Goal: Task Accomplishment & Management: Use online tool/utility

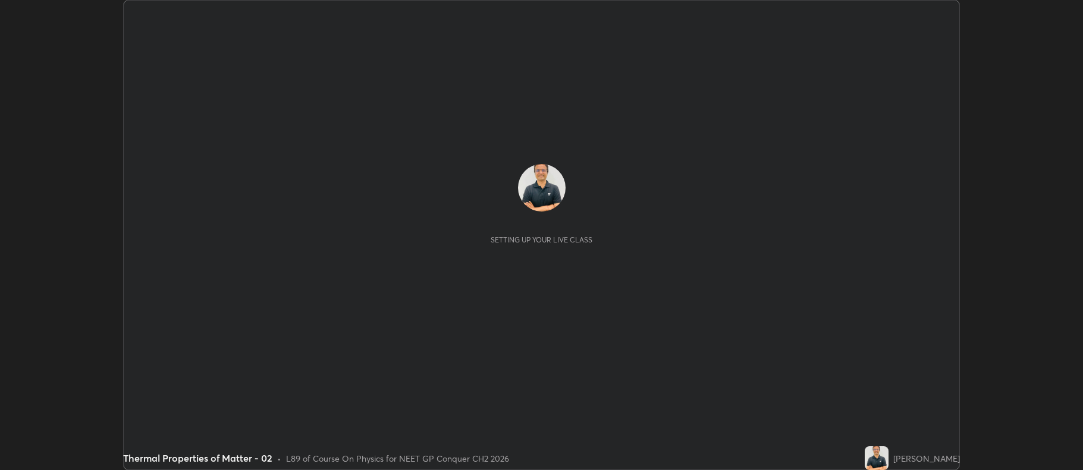
scroll to position [470, 1082]
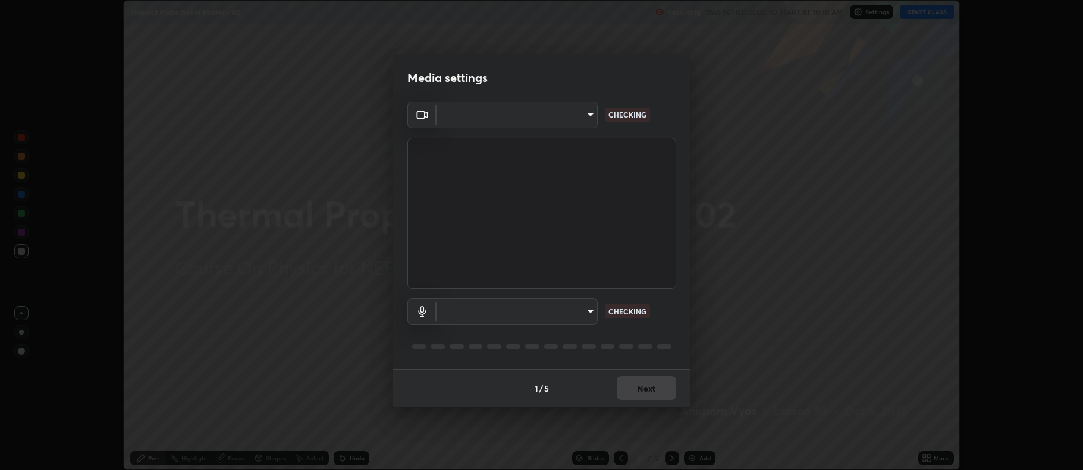
type input "5db75064d966c38022f0861f891c2b2deb8a9bf9a9a5a4ce251b0e0f2e365e36"
type input "default"
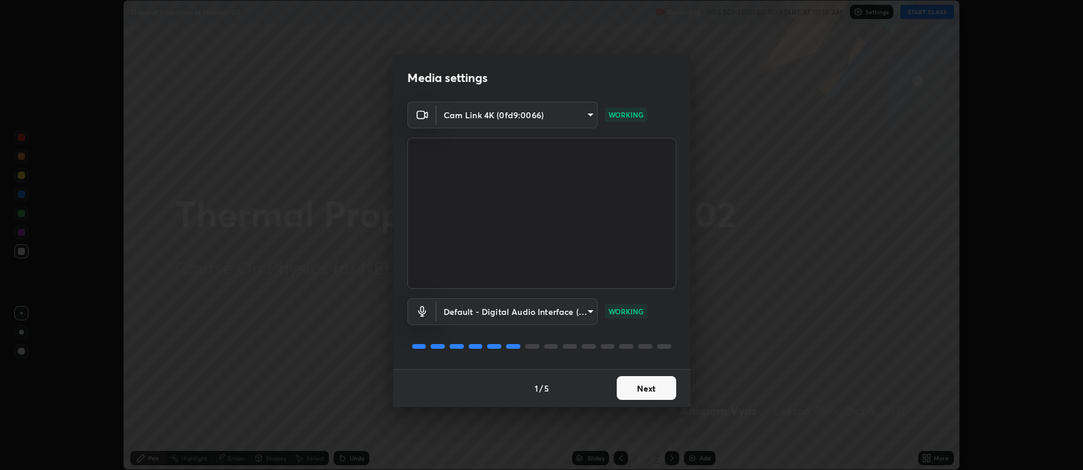
click at [657, 384] on button "Next" at bounding box center [646, 388] width 59 height 24
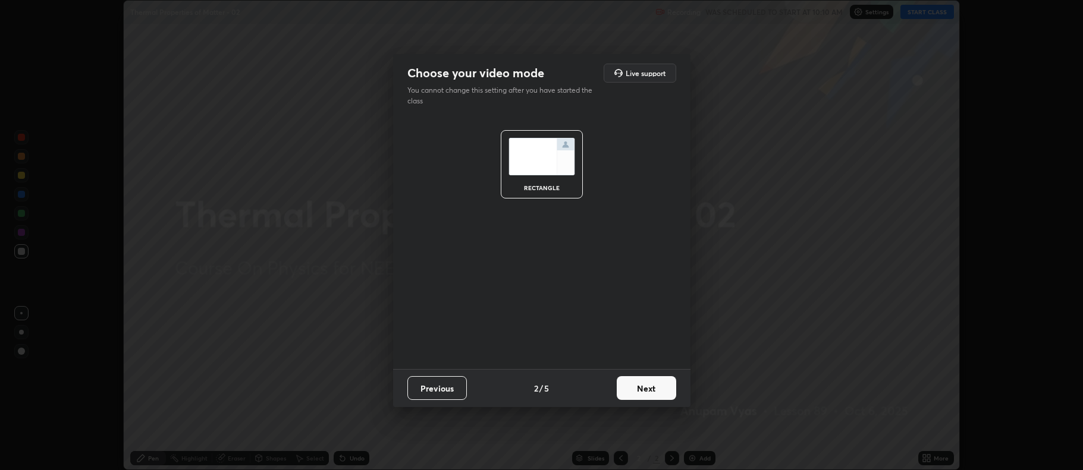
click at [654, 390] on button "Next" at bounding box center [646, 388] width 59 height 24
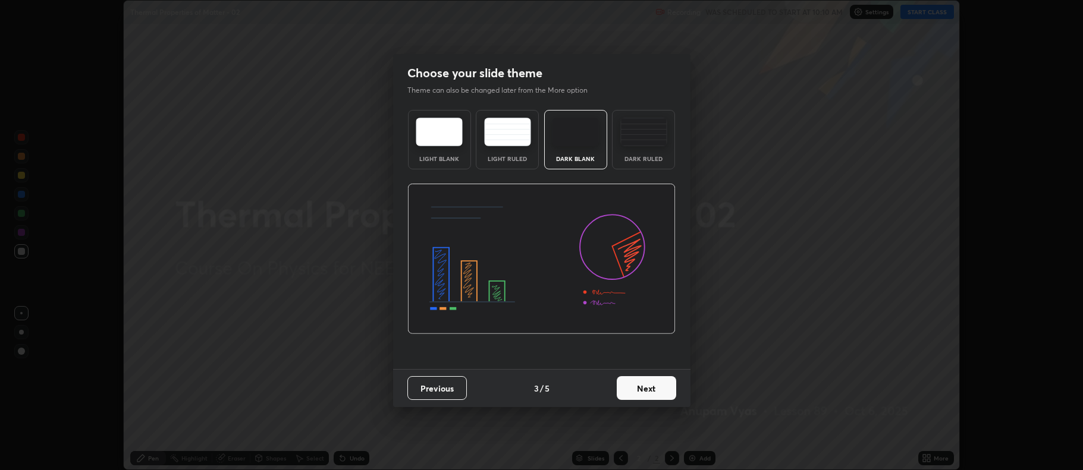
click at [657, 388] on button "Next" at bounding box center [646, 388] width 59 height 24
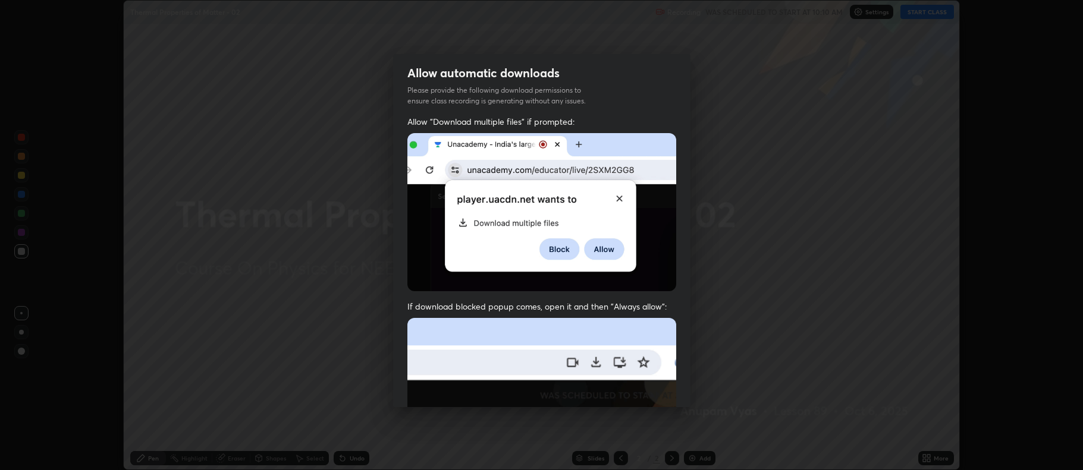
click at [662, 386] on img at bounding box center [541, 448] width 269 height 260
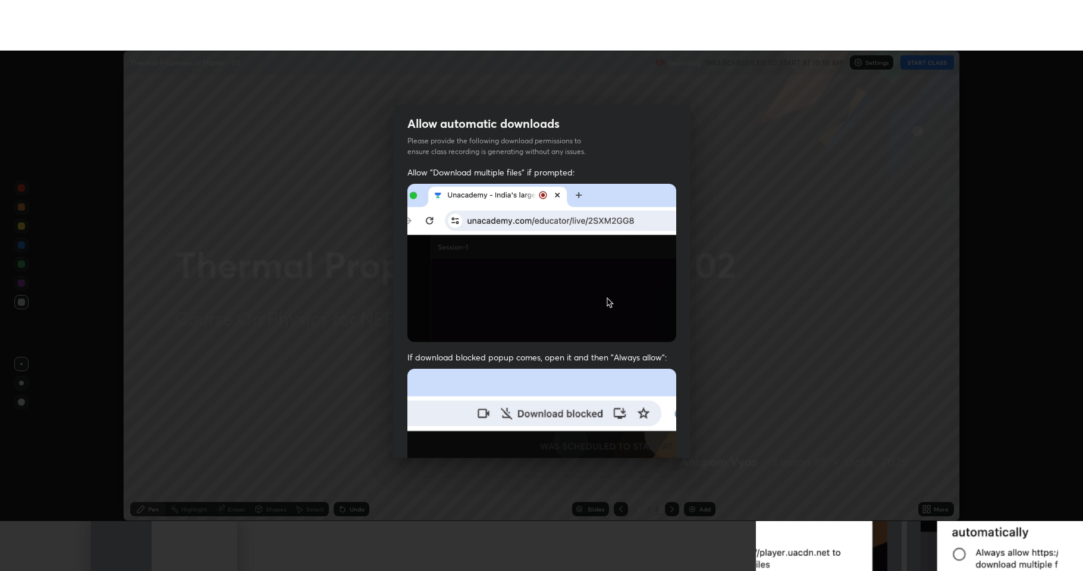
scroll to position [241, 0]
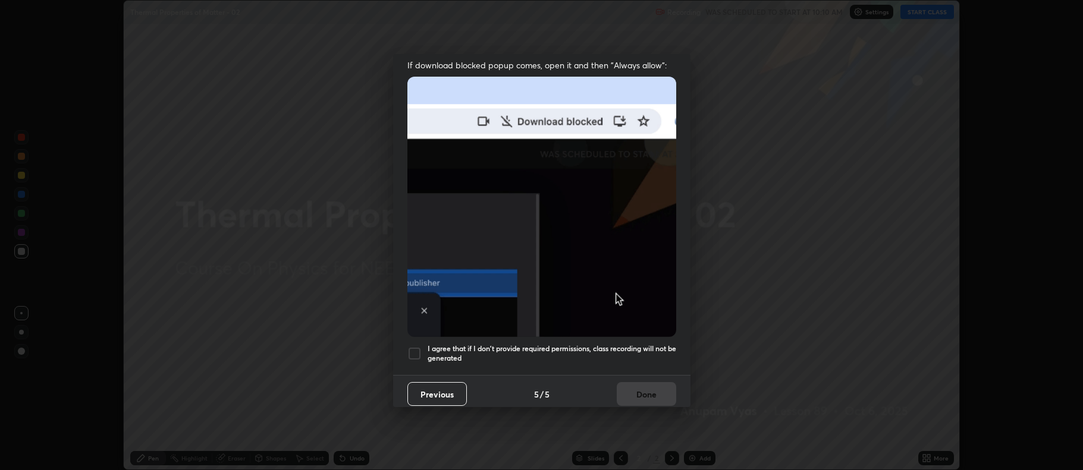
click at [419, 348] on div at bounding box center [414, 354] width 14 height 14
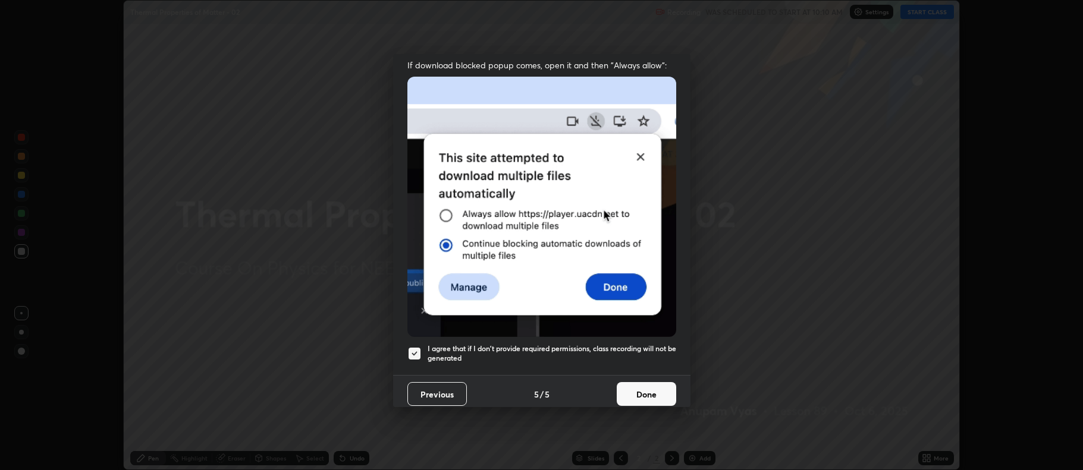
click at [645, 387] on button "Done" at bounding box center [646, 394] width 59 height 24
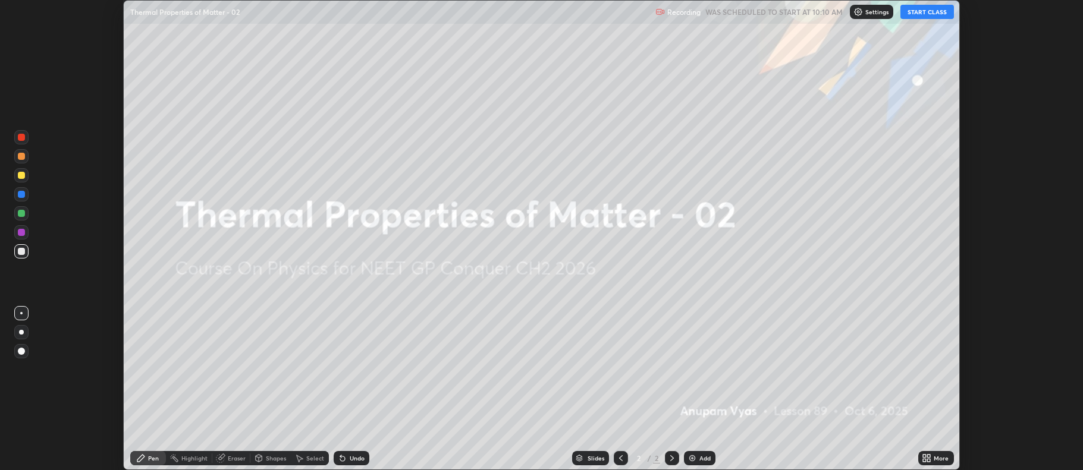
click at [929, 12] on button "START CLASS" at bounding box center [927, 12] width 54 height 14
click at [934, 461] on div "More" at bounding box center [936, 458] width 36 height 14
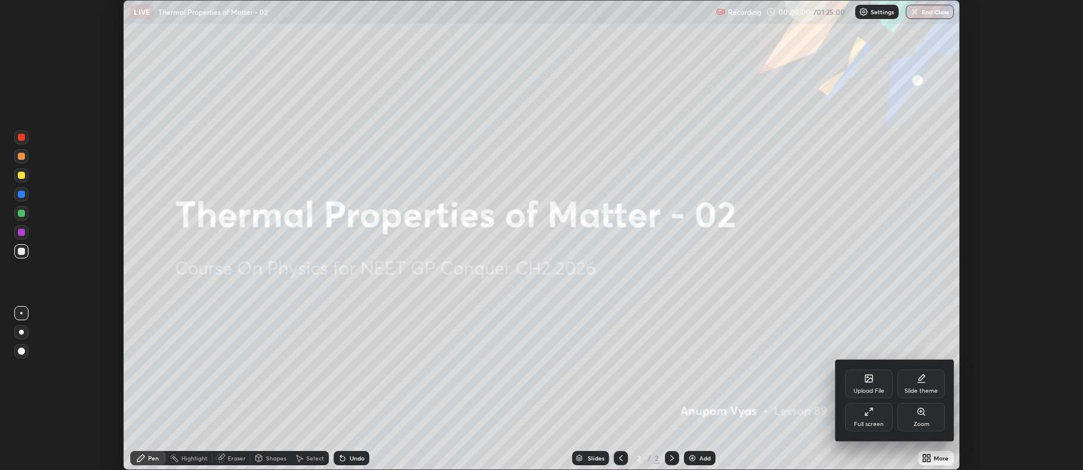
click at [880, 419] on div "Full screen" at bounding box center [869, 417] width 48 height 29
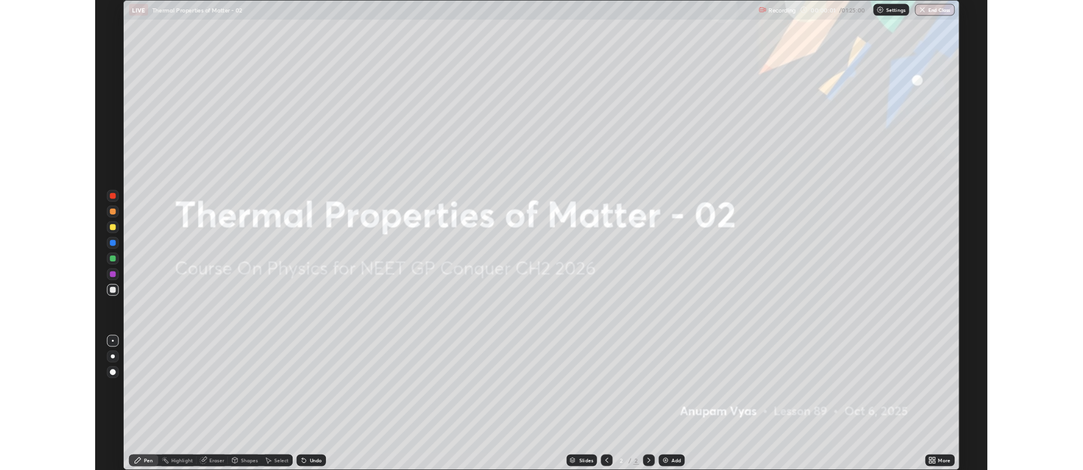
scroll to position [571, 1083]
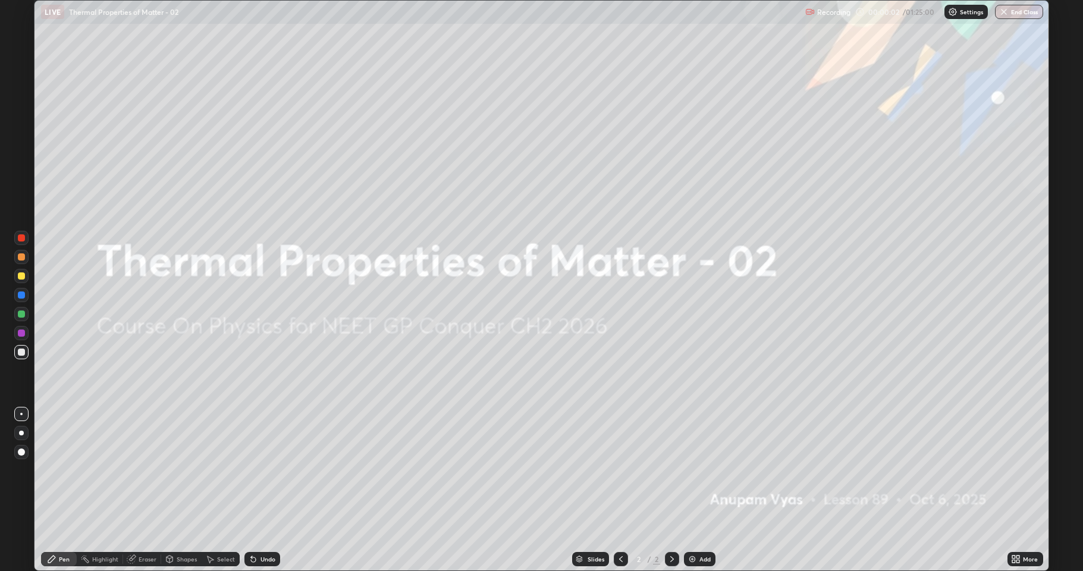
click at [705, 470] on div "Add" at bounding box center [704, 559] width 11 height 6
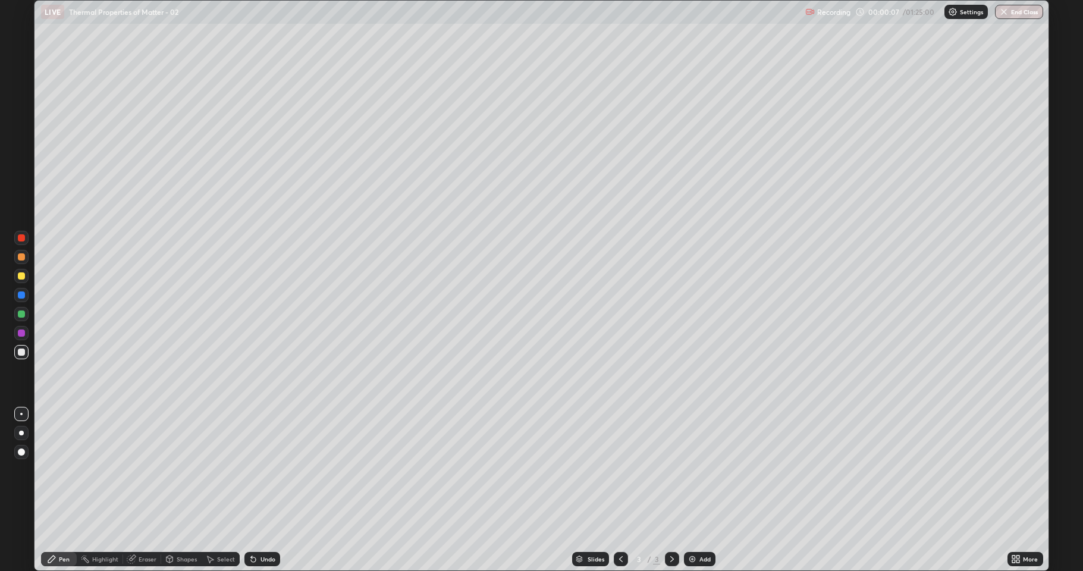
click at [20, 432] on div at bounding box center [21, 433] width 5 height 5
click at [20, 451] on div at bounding box center [21, 451] width 7 height 7
click at [26, 432] on div at bounding box center [21, 433] width 14 height 14
click at [266, 470] on div "Undo" at bounding box center [262, 559] width 36 height 14
click at [263, 470] on div "Undo" at bounding box center [267, 559] width 15 height 6
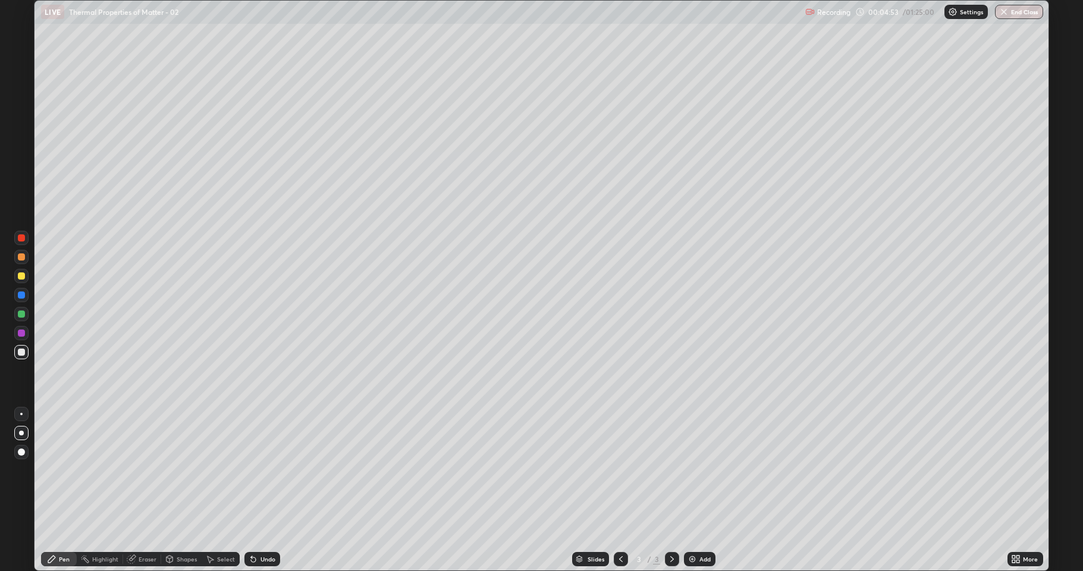
click at [145, 470] on div "Eraser" at bounding box center [148, 559] width 18 height 6
click at [62, 470] on div "Pen" at bounding box center [64, 559] width 11 height 6
click at [706, 470] on div "Add" at bounding box center [704, 559] width 11 height 6
click at [263, 470] on div "Undo" at bounding box center [267, 559] width 15 height 6
click at [617, 470] on icon at bounding box center [621, 559] width 10 height 10
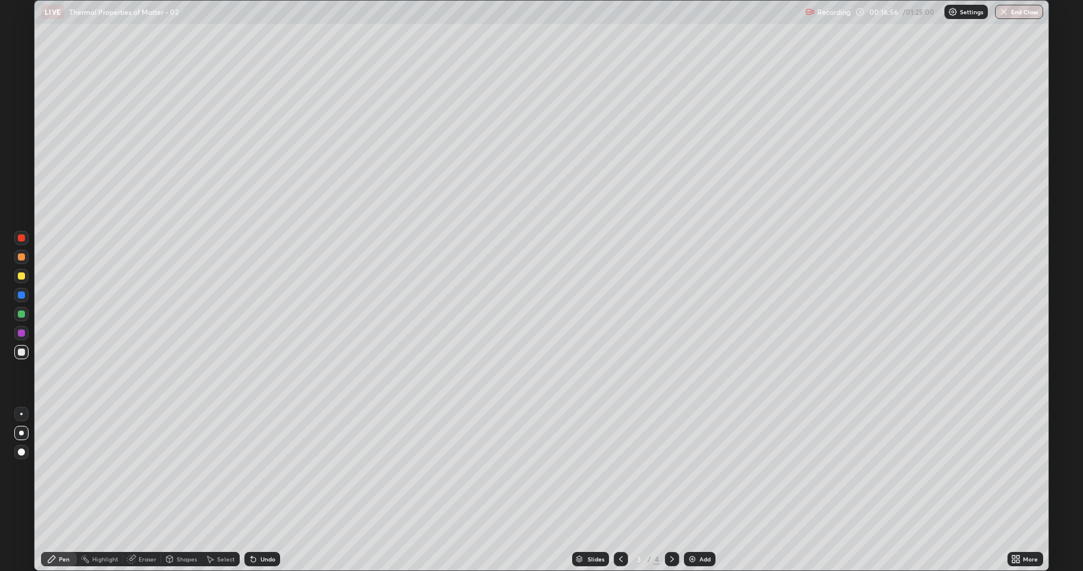
click at [668, 470] on icon at bounding box center [672, 559] width 10 height 10
click at [699, 470] on div "Add" at bounding box center [704, 559] width 11 height 6
click at [264, 470] on div "Undo" at bounding box center [267, 559] width 15 height 6
click at [618, 470] on icon at bounding box center [621, 559] width 10 height 10
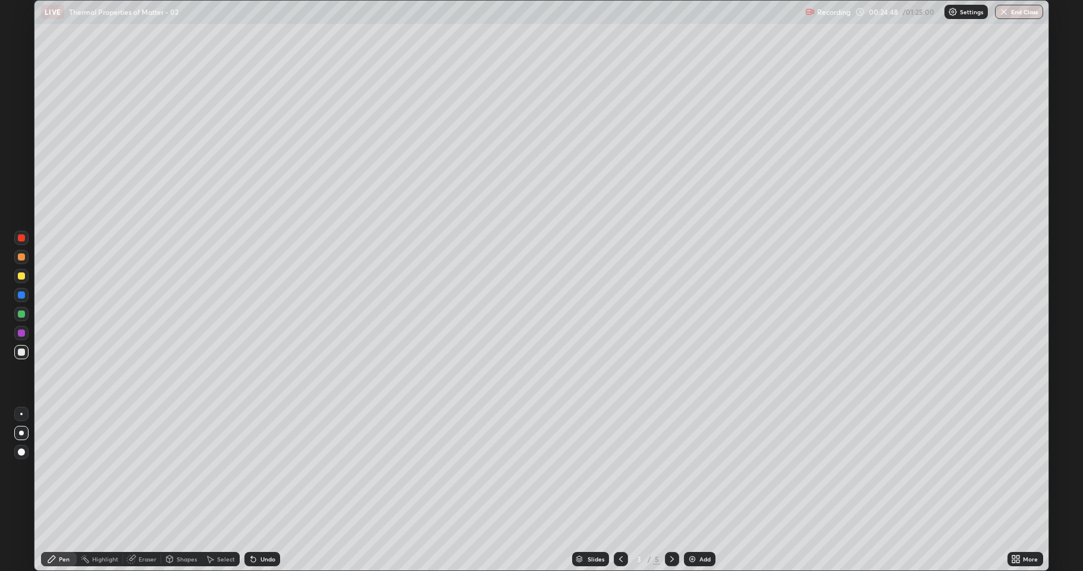
click at [667, 470] on icon at bounding box center [672, 559] width 10 height 10
click at [671, 470] on icon at bounding box center [672, 559] width 10 height 10
click at [704, 470] on div "Add" at bounding box center [704, 559] width 11 height 6
click at [265, 470] on div "Undo" at bounding box center [267, 559] width 15 height 6
click at [701, 470] on div "Add" at bounding box center [704, 559] width 11 height 6
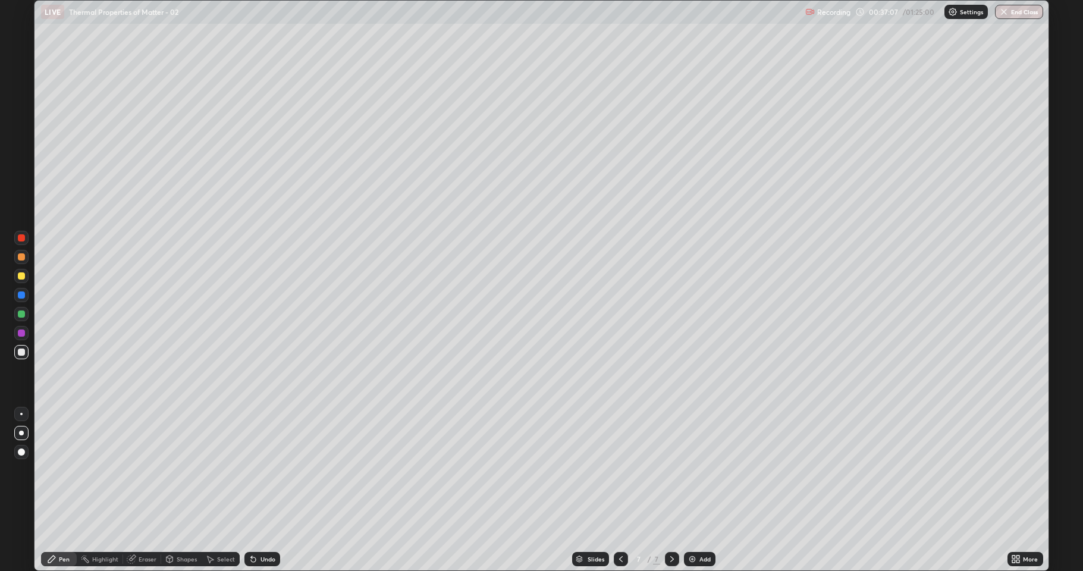
click at [178, 470] on div "Shapes" at bounding box center [187, 559] width 20 height 6
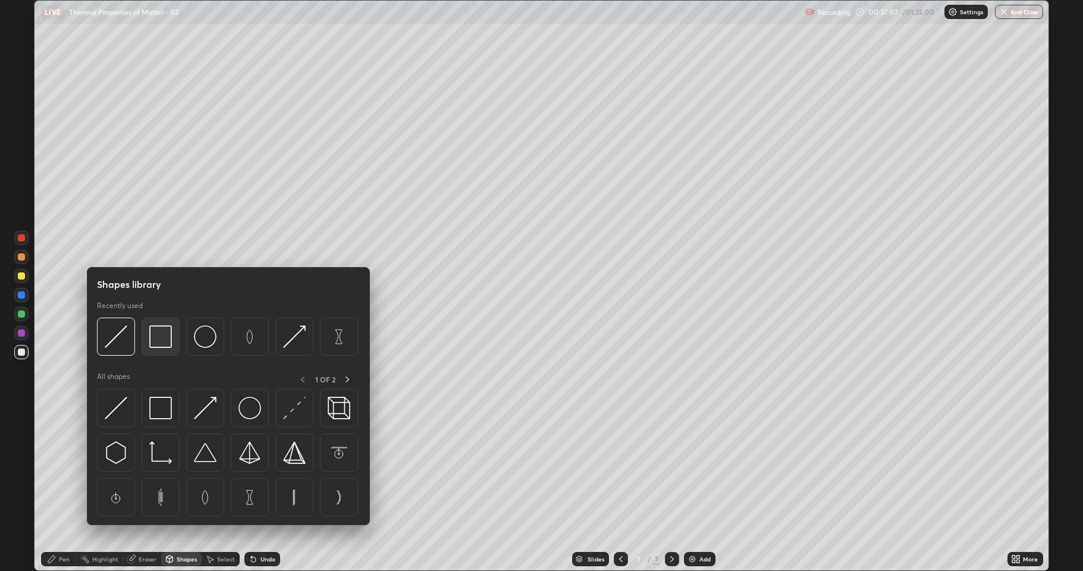
click at [159, 341] on img at bounding box center [160, 336] width 23 height 23
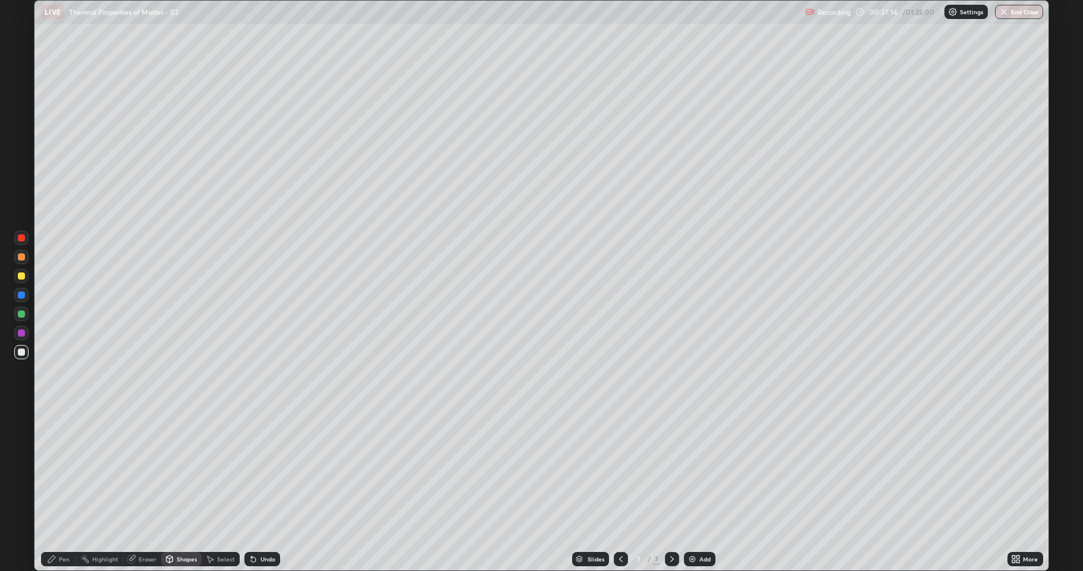
click at [59, 470] on div "Pen" at bounding box center [64, 559] width 11 height 6
click at [265, 470] on div "Undo" at bounding box center [267, 559] width 15 height 6
click at [263, 470] on div "Undo" at bounding box center [262, 559] width 36 height 14
click at [263, 470] on div "Undo" at bounding box center [260, 559] width 40 height 24
click at [187, 470] on div "Shapes" at bounding box center [187, 559] width 20 height 6
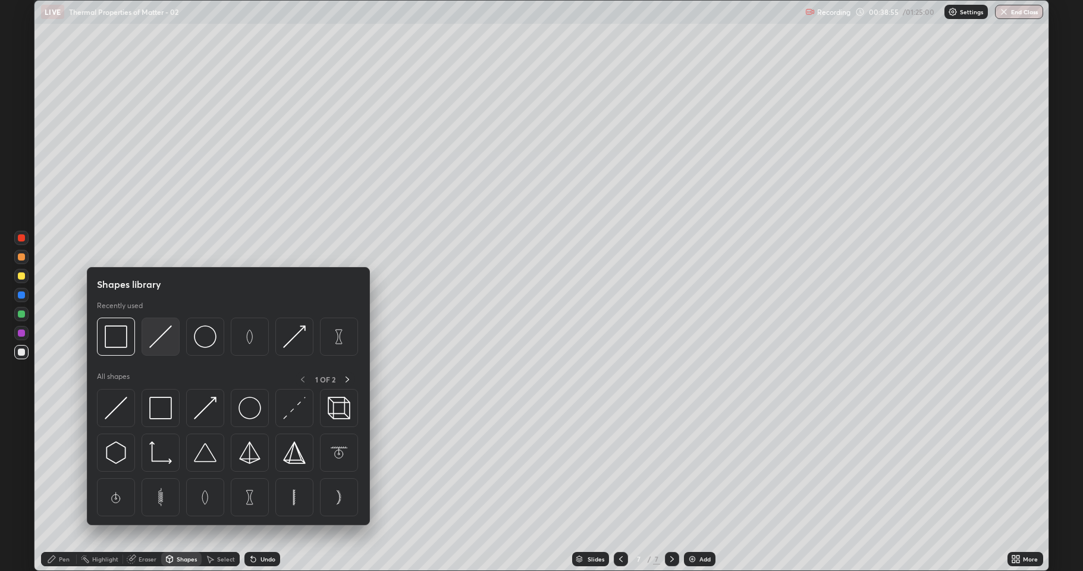
click at [162, 342] on img at bounding box center [160, 336] width 23 height 23
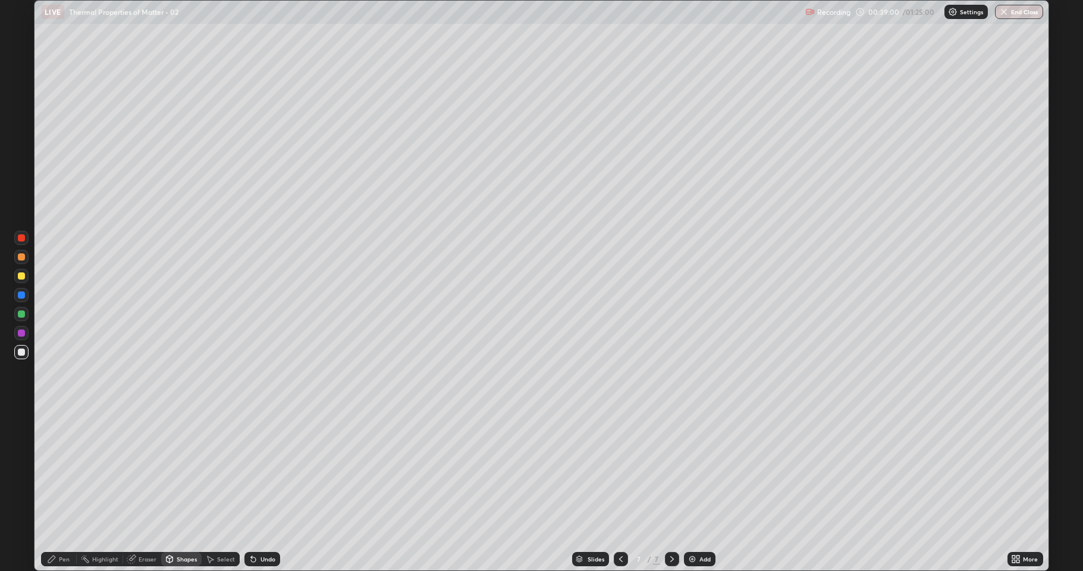
click at [61, 470] on div "Pen" at bounding box center [64, 559] width 11 height 6
click at [182, 470] on div "Shapes" at bounding box center [187, 559] width 20 height 6
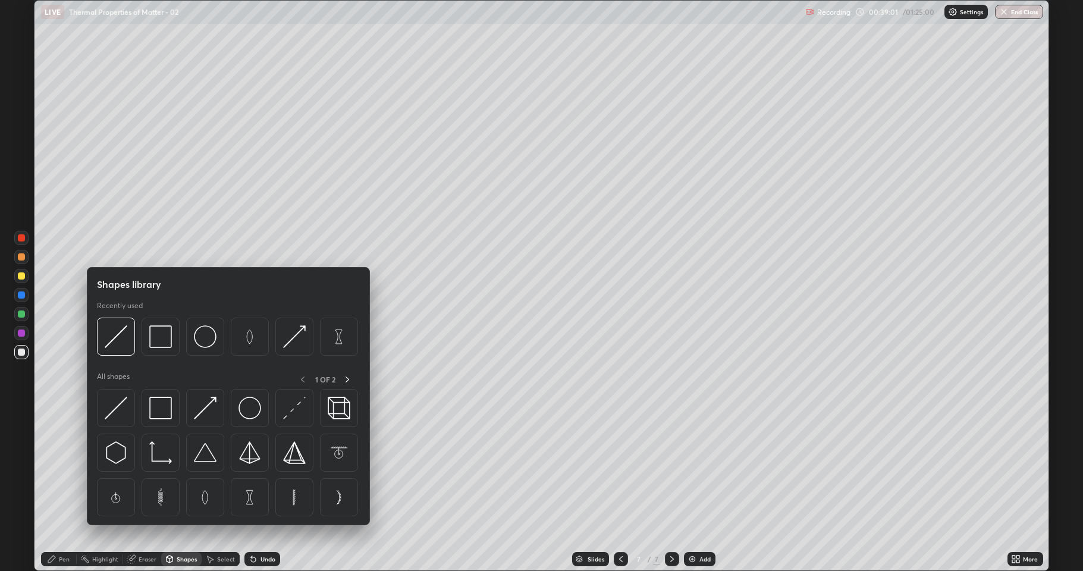
click at [185, 470] on div "Shapes" at bounding box center [187, 559] width 20 height 6
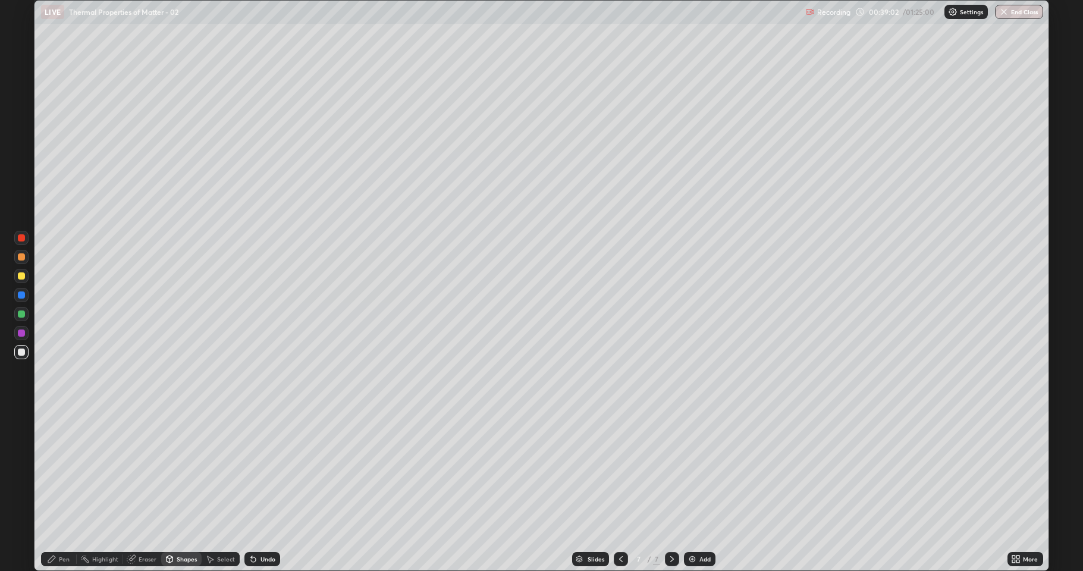
click at [180, 470] on div "Shapes" at bounding box center [187, 559] width 20 height 6
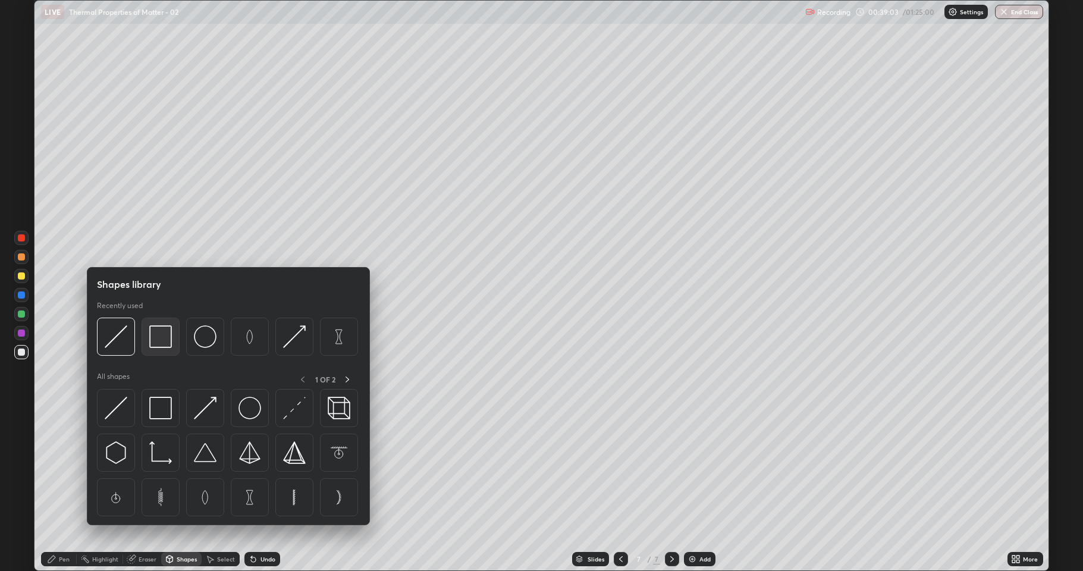
click at [165, 342] on img at bounding box center [160, 336] width 23 height 23
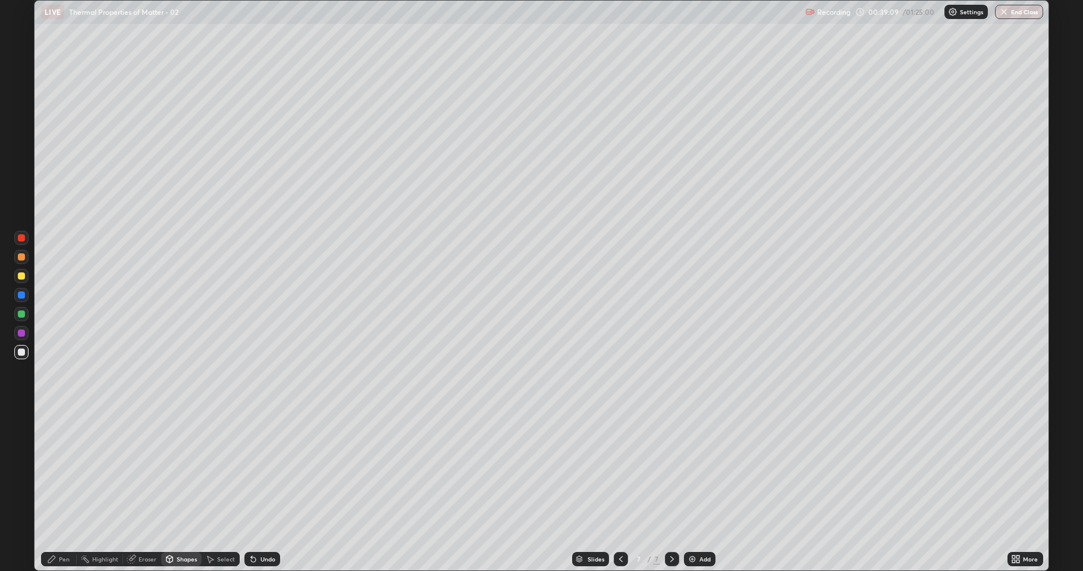
click at [66, 470] on div "Pen" at bounding box center [59, 559] width 36 height 14
click at [22, 279] on div at bounding box center [21, 275] width 7 height 7
click at [20, 352] on div at bounding box center [21, 351] width 7 height 7
click at [151, 470] on div "Eraser" at bounding box center [148, 559] width 18 height 6
click at [65, 470] on div "Pen" at bounding box center [64, 559] width 11 height 6
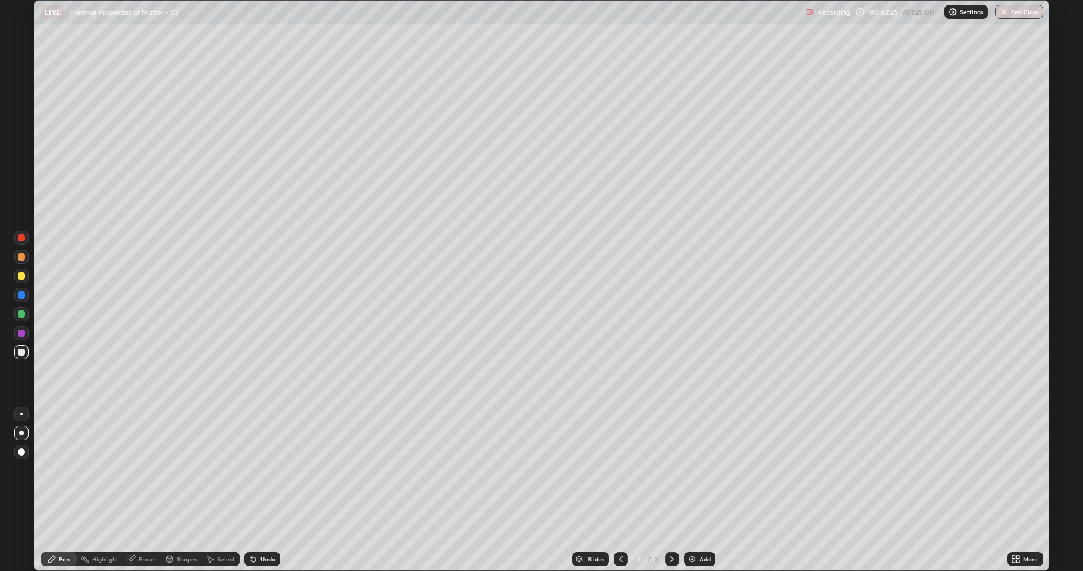
click at [18, 334] on div at bounding box center [21, 332] width 7 height 7
click at [620, 470] on icon at bounding box center [621, 559] width 10 height 10
click at [671, 470] on icon at bounding box center [672, 559] width 10 height 10
click at [18, 351] on div at bounding box center [21, 351] width 7 height 7
click at [701, 470] on div "Add" at bounding box center [704, 559] width 11 height 6
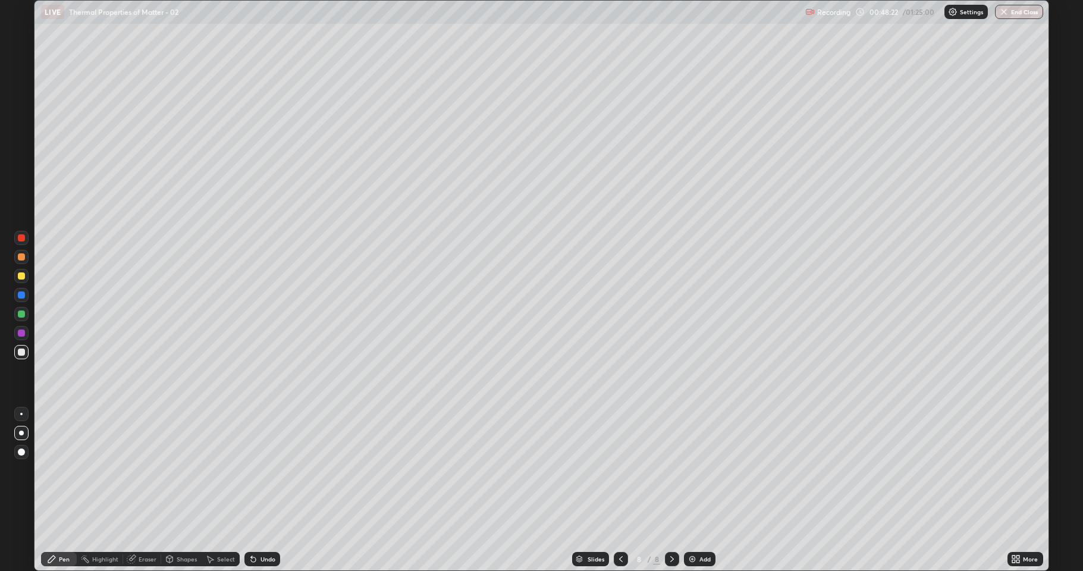
click at [186, 470] on div "Shapes" at bounding box center [187, 559] width 20 height 6
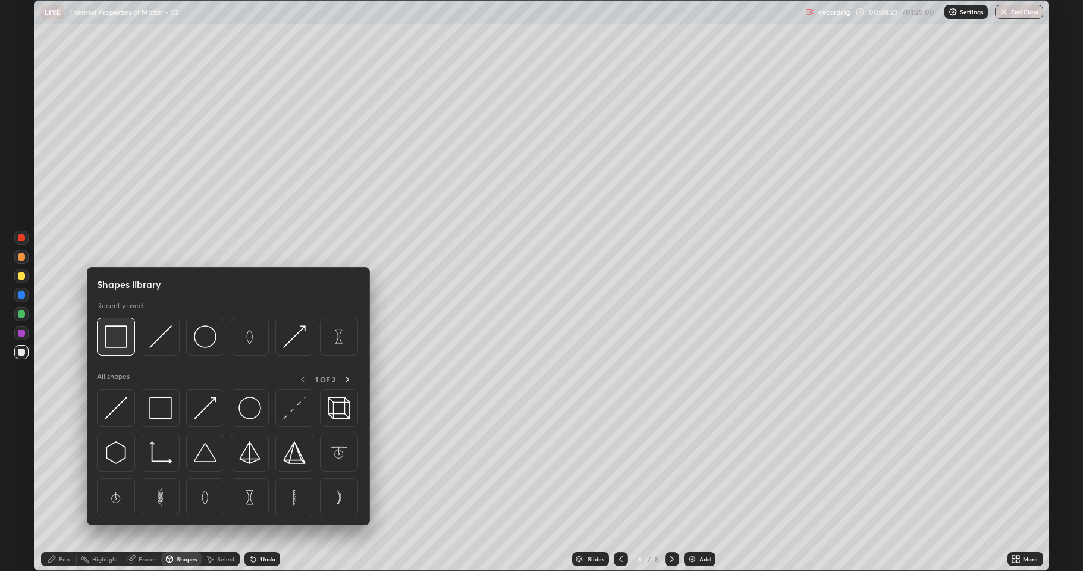
click at [118, 338] on img at bounding box center [116, 336] width 23 height 23
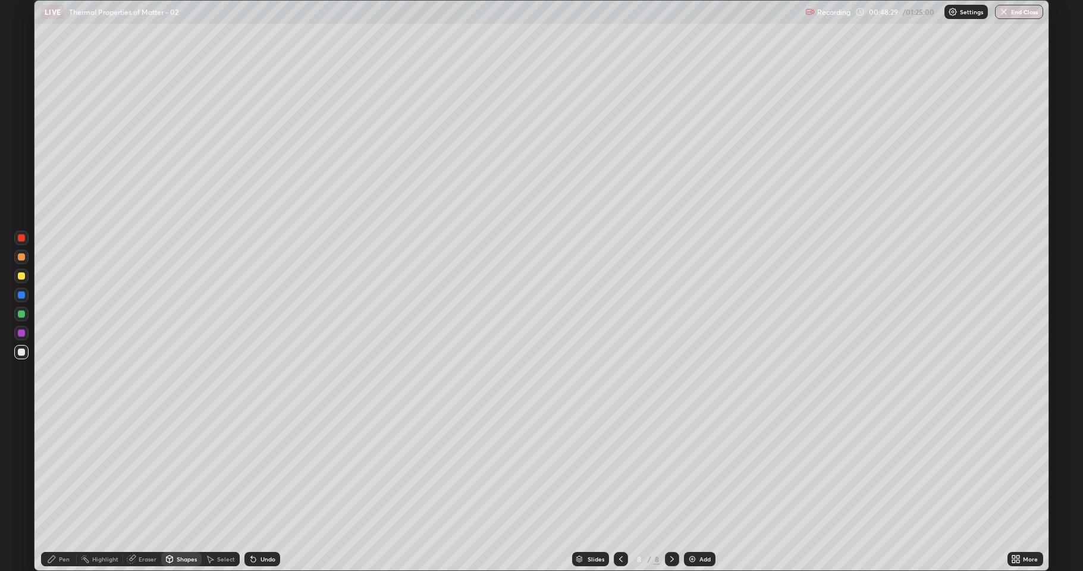
click at [65, 470] on div "Pen" at bounding box center [64, 559] width 11 height 6
click at [185, 470] on div "Shapes" at bounding box center [187, 559] width 20 height 6
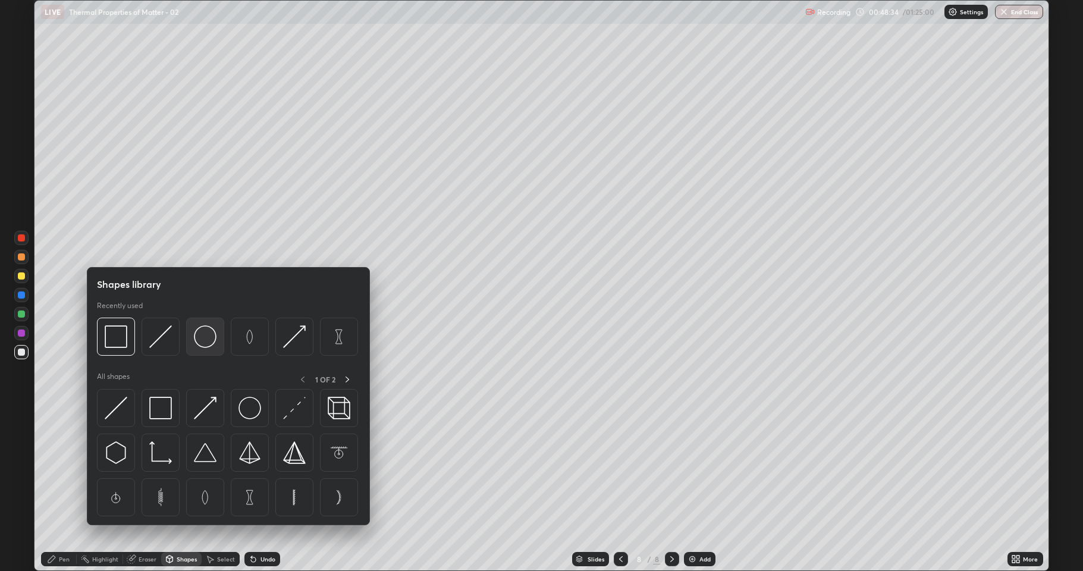
click at [202, 337] on img at bounding box center [205, 336] width 23 height 23
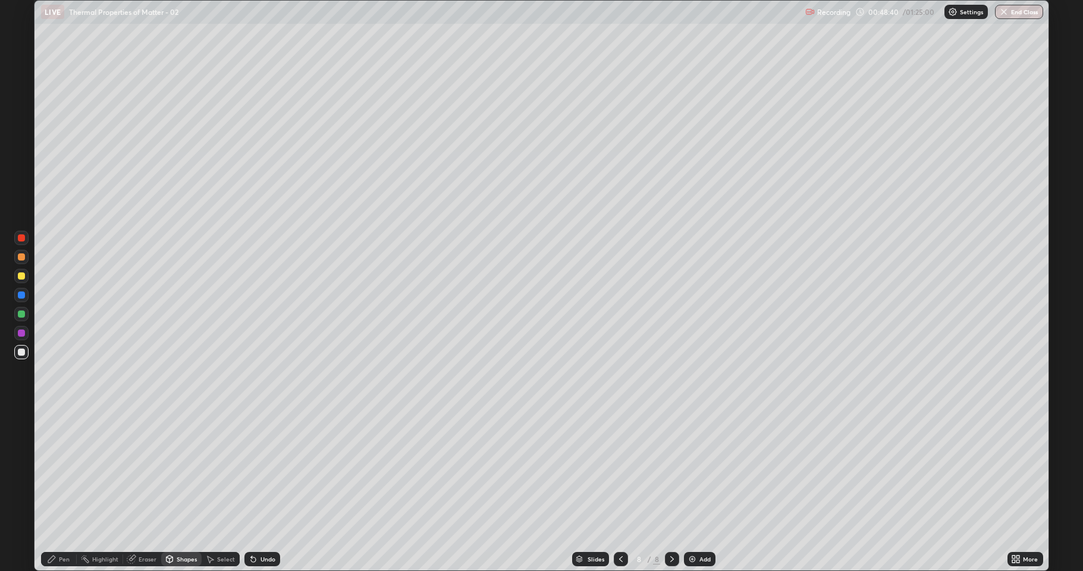
click at [64, 470] on div "Pen" at bounding box center [64, 559] width 11 height 6
click at [17, 277] on div at bounding box center [21, 276] width 14 height 14
click at [22, 353] on div at bounding box center [21, 351] width 7 height 7
click at [18, 275] on div at bounding box center [21, 275] width 7 height 7
click at [190, 470] on div "Shapes" at bounding box center [187, 559] width 20 height 6
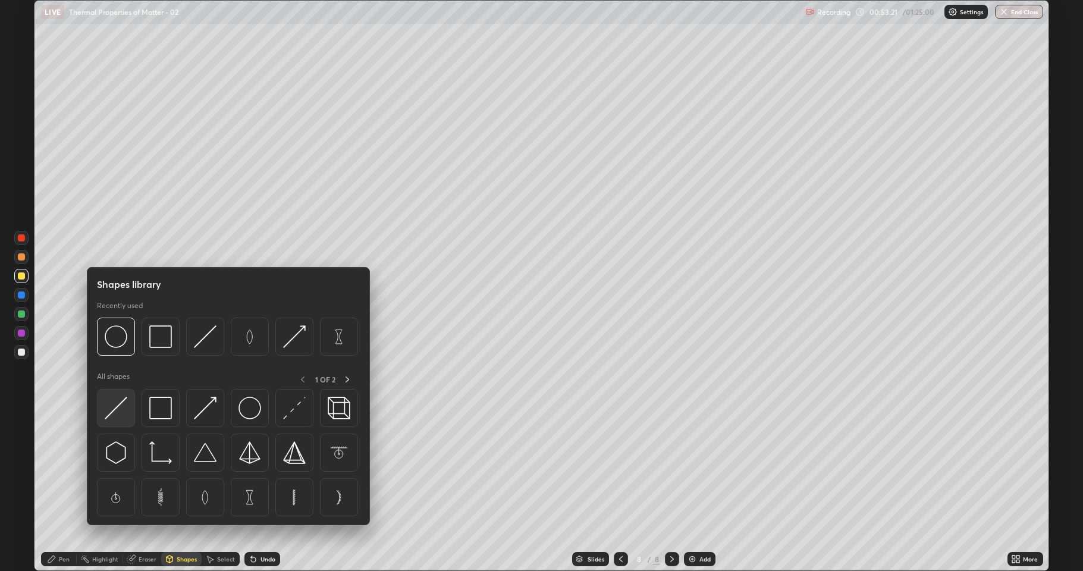
click at [123, 414] on img at bounding box center [116, 408] width 23 height 23
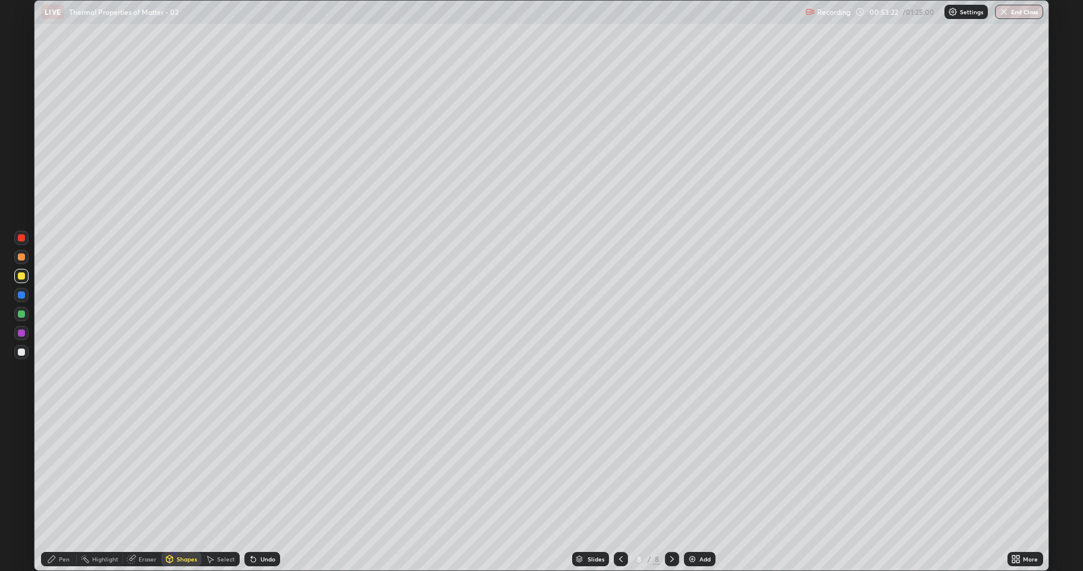
click at [20, 351] on div at bounding box center [21, 351] width 7 height 7
click at [67, 470] on div "Pen" at bounding box center [64, 559] width 11 height 6
click at [21, 315] on div at bounding box center [21, 313] width 7 height 7
click at [21, 354] on div at bounding box center [21, 351] width 7 height 7
click at [701, 470] on div "Add" at bounding box center [704, 559] width 11 height 6
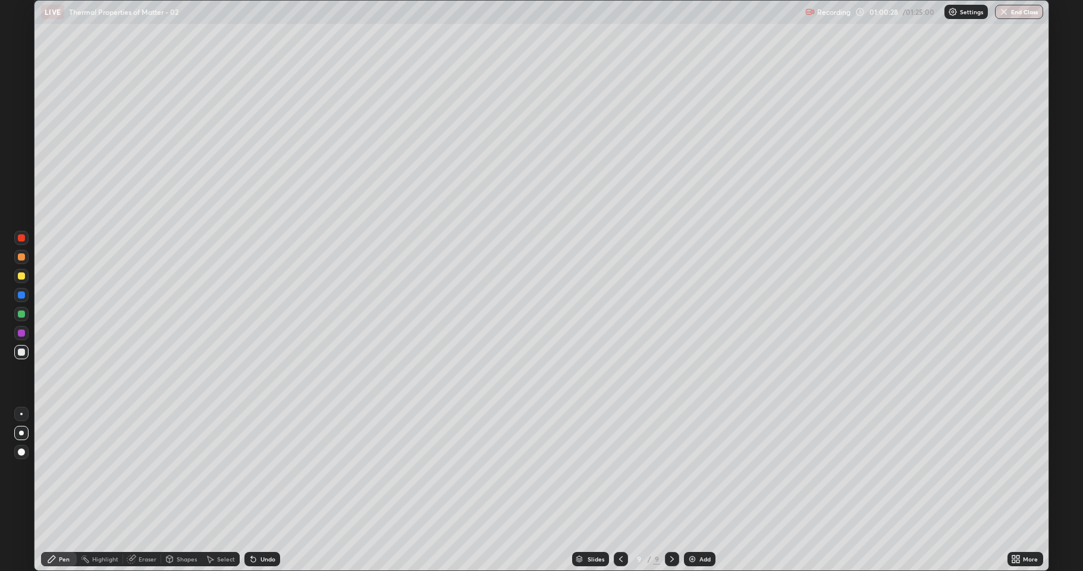
click at [183, 470] on div "Shapes" at bounding box center [187, 559] width 20 height 6
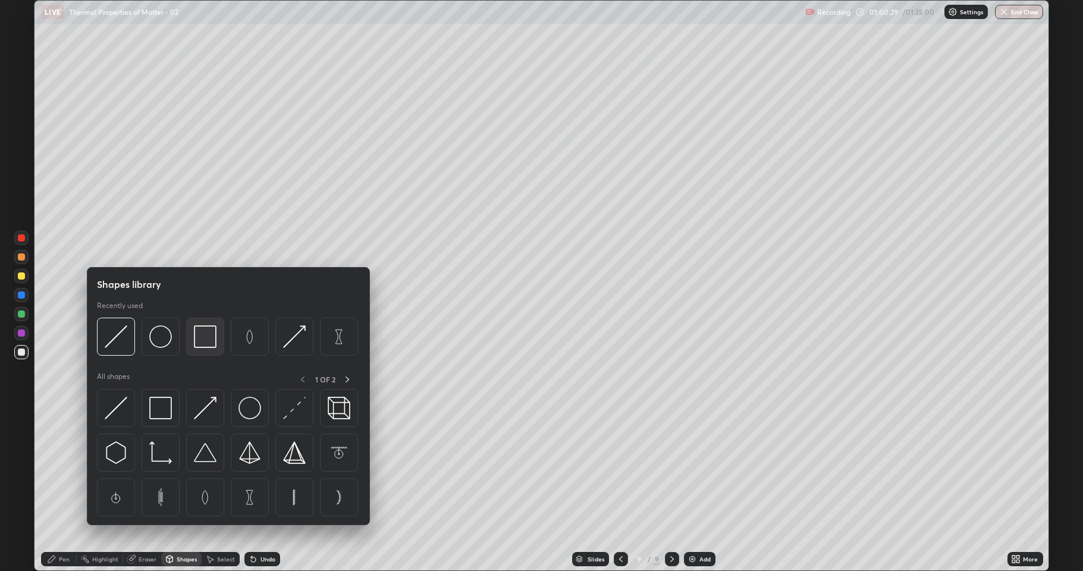
click at [211, 343] on img at bounding box center [205, 336] width 23 height 23
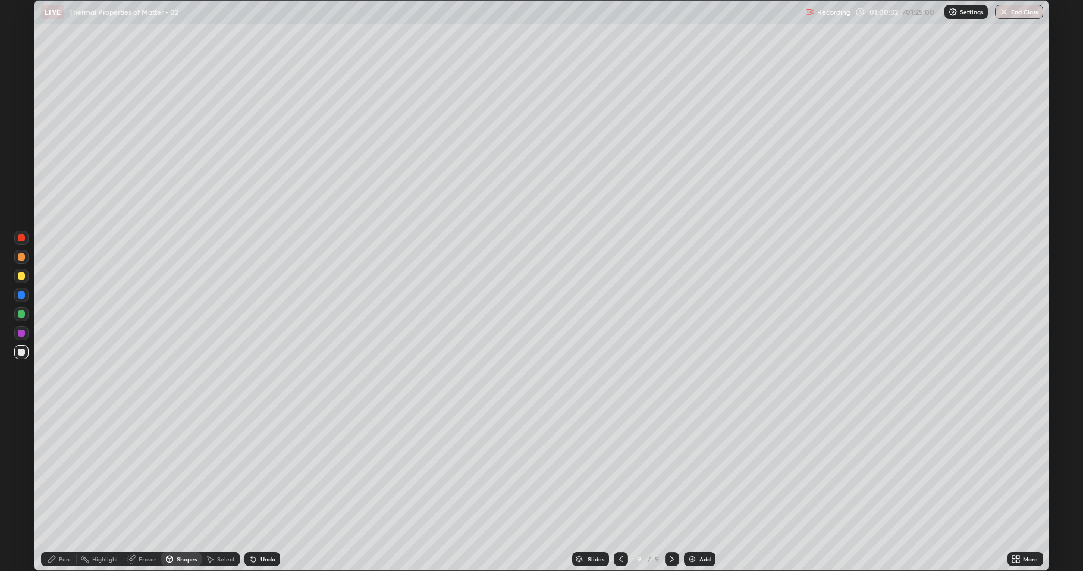
click at [147, 470] on div "Eraser" at bounding box center [148, 559] width 18 height 6
click at [60, 470] on div "Pen" at bounding box center [64, 559] width 11 height 6
click at [181, 470] on div "Shapes" at bounding box center [187, 559] width 20 height 6
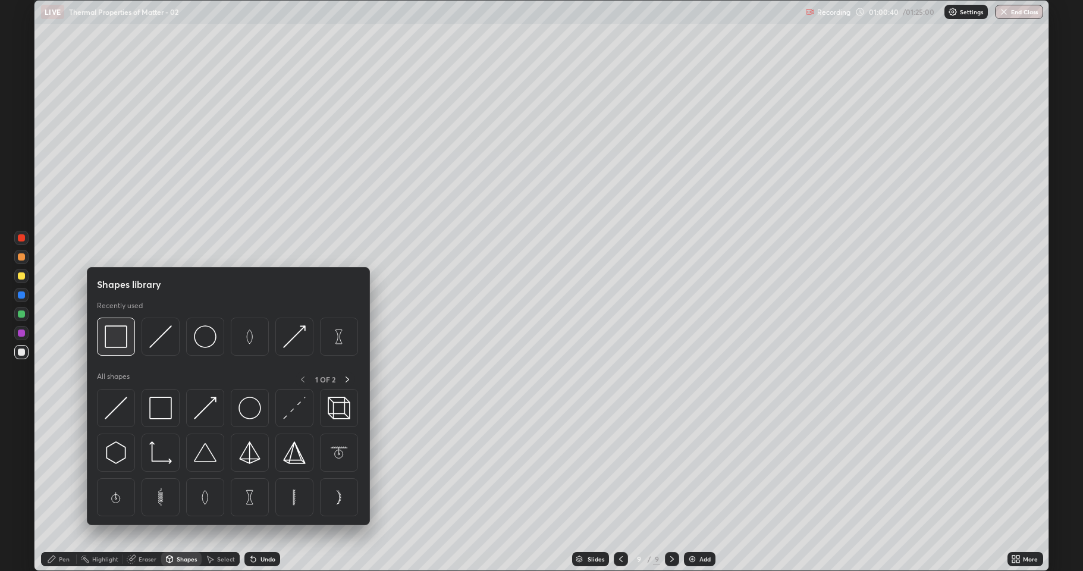
click at [123, 338] on img at bounding box center [116, 336] width 23 height 23
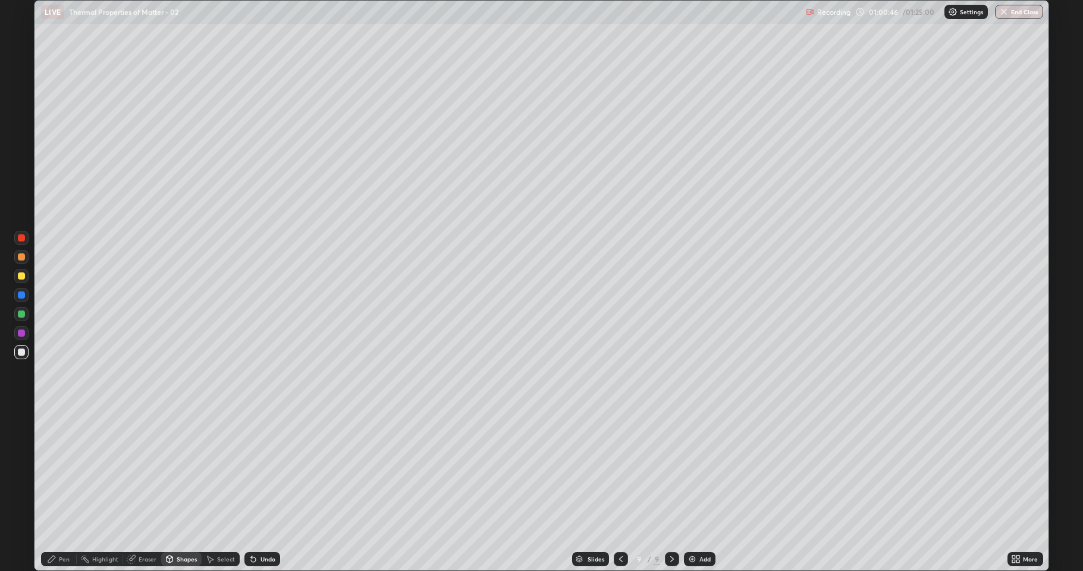
click at [189, 470] on div "Shapes" at bounding box center [187, 559] width 20 height 6
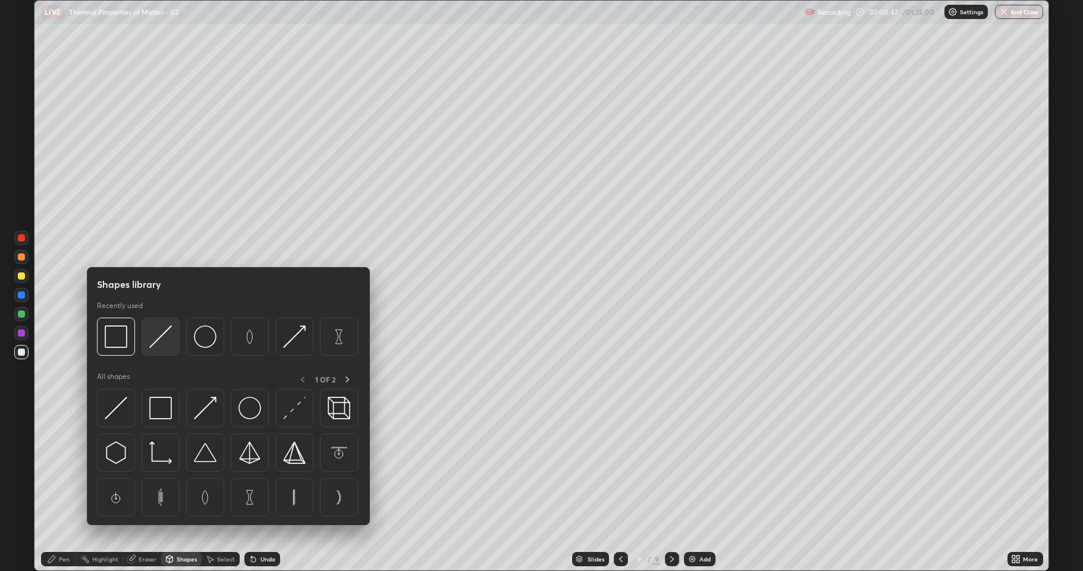
click at [162, 334] on img at bounding box center [160, 336] width 23 height 23
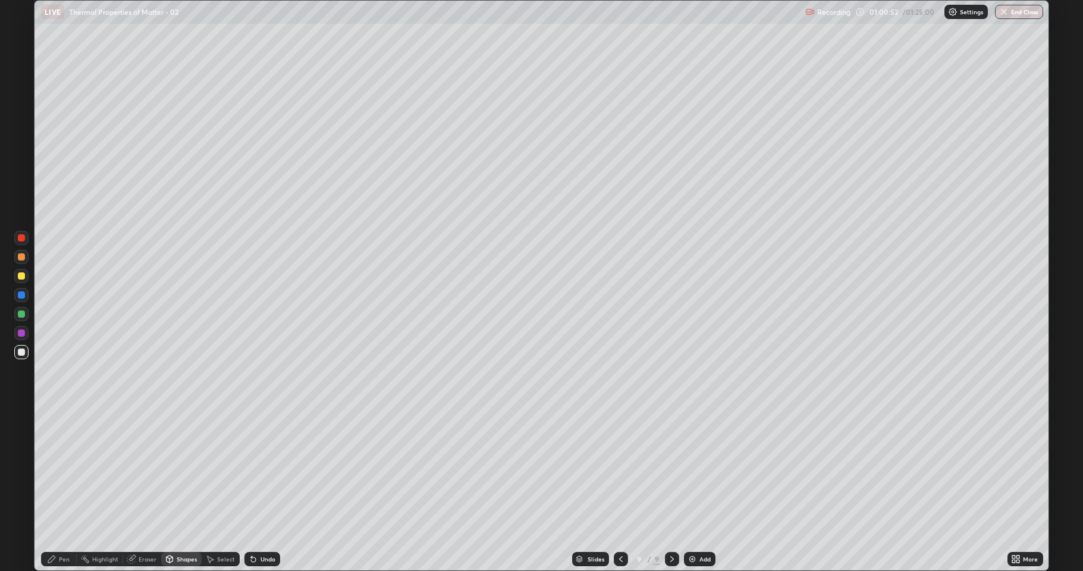
click at [65, 470] on div "Pen" at bounding box center [64, 559] width 11 height 6
click at [268, 470] on div "Undo" at bounding box center [267, 559] width 15 height 6
click at [156, 470] on div "Eraser" at bounding box center [142, 559] width 38 height 14
click at [52, 470] on icon at bounding box center [51, 558] width 7 height 7
click at [22, 274] on div at bounding box center [21, 275] width 7 height 7
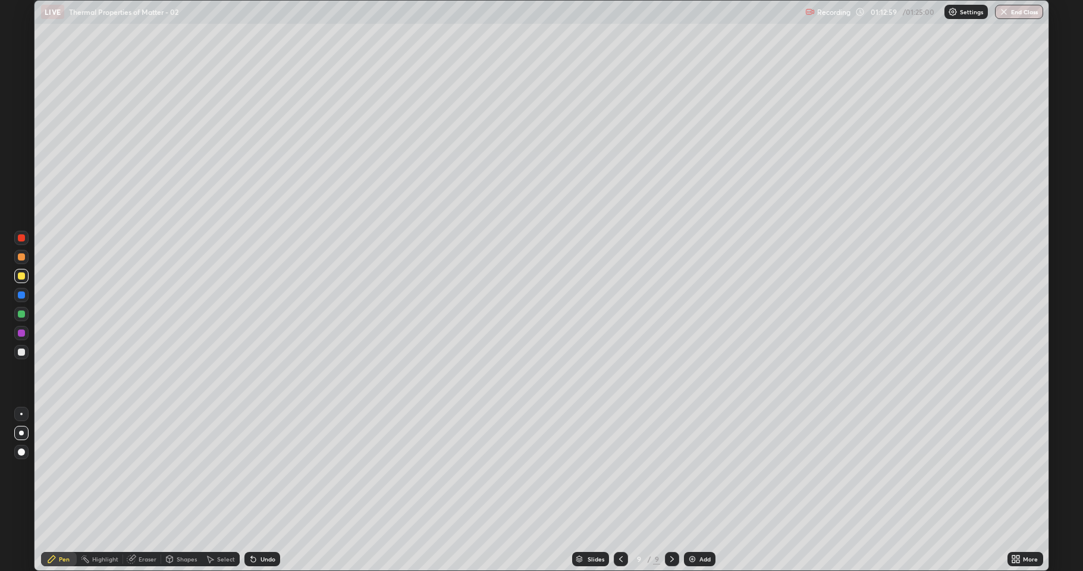
click at [262, 470] on div "Undo" at bounding box center [267, 559] width 15 height 6
click at [266, 470] on div "Undo" at bounding box center [267, 559] width 15 height 6
click at [1018, 12] on button "End Class" at bounding box center [1019, 12] width 48 height 14
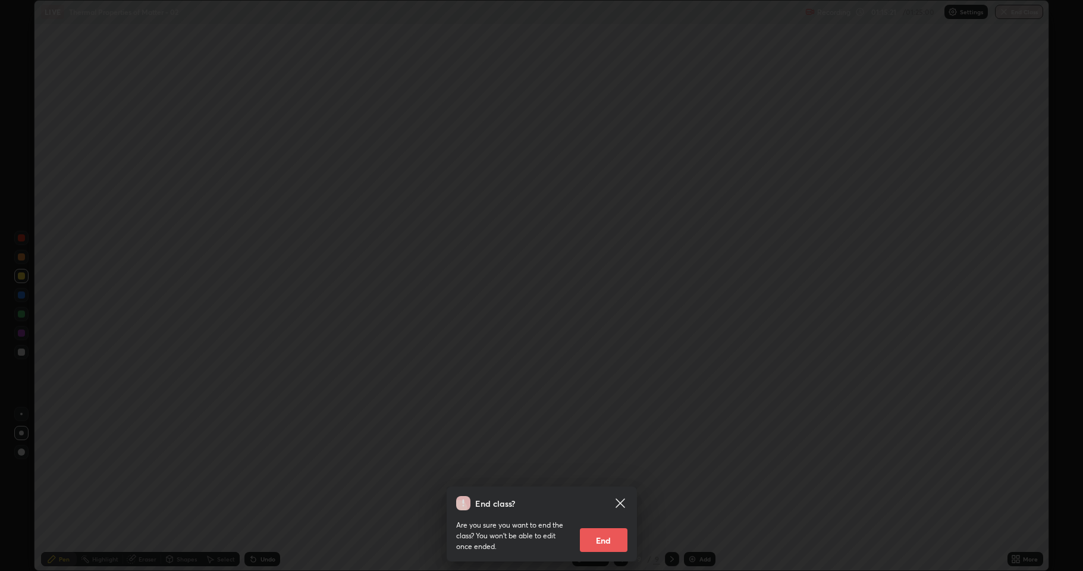
click at [605, 470] on button "End" at bounding box center [604, 540] width 48 height 24
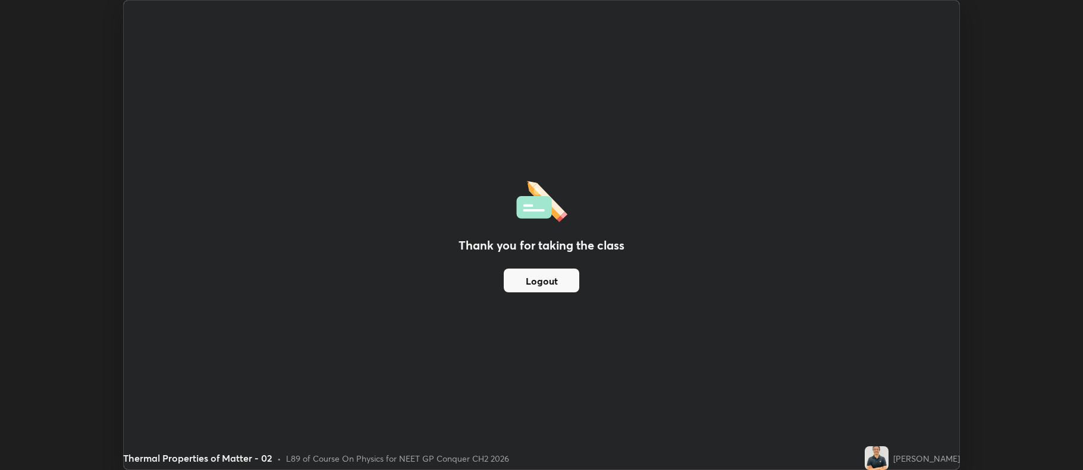
scroll to position [58998, 58385]
